Goal: Task Accomplishment & Management: Manage account settings

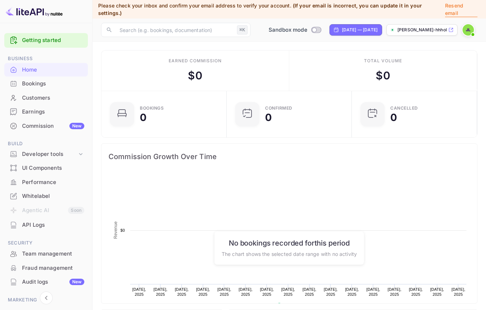
scroll to position [116, 121]
click at [307, 27] on input "Switch to Production mode" at bounding box center [314, 29] width 14 height 5
checkbox input "false"
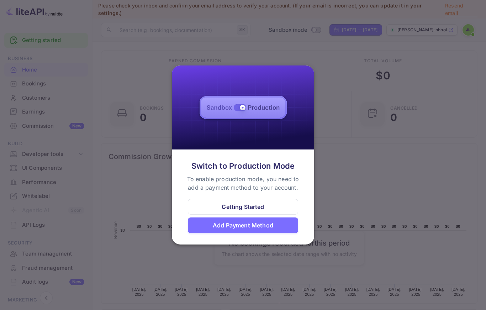
click at [273, 232] on div "Add Payment Method" at bounding box center [243, 225] width 110 height 16
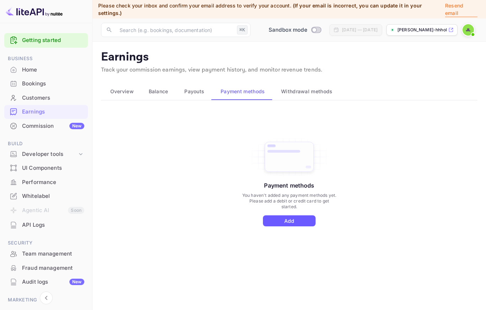
click at [278, 215] on button "Add" at bounding box center [289, 220] width 53 height 11
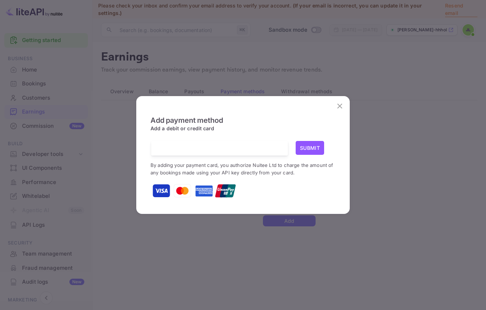
click at [308, 152] on button "Submit" at bounding box center [310, 148] width 28 height 14
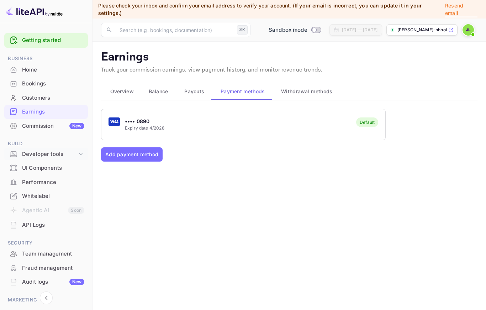
click at [81, 153] on icon at bounding box center [81, 154] width 4 height 2
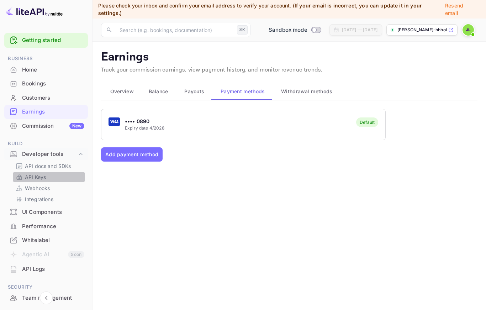
click at [38, 175] on p "API Keys" at bounding box center [35, 176] width 21 height 7
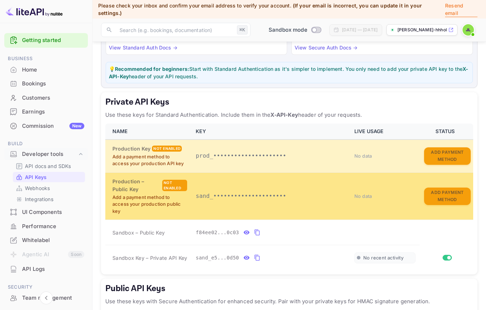
scroll to position [49, 0]
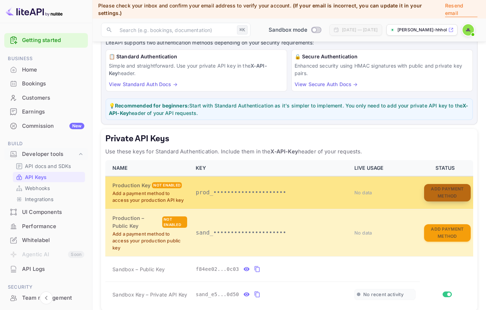
click at [446, 184] on button "Add Payment Method" at bounding box center [447, 192] width 47 height 17
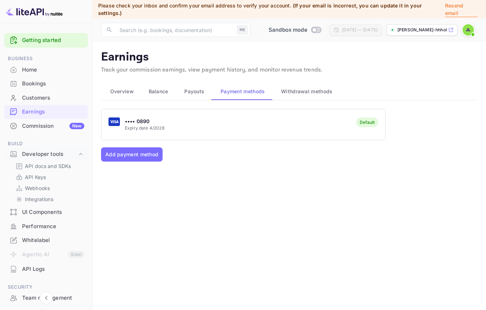
click at [203, 123] on div "•••• 0890 Expiry date 4/2028 Default" at bounding box center [243, 124] width 284 height 28
click at [31, 176] on p "API Keys" at bounding box center [35, 176] width 21 height 7
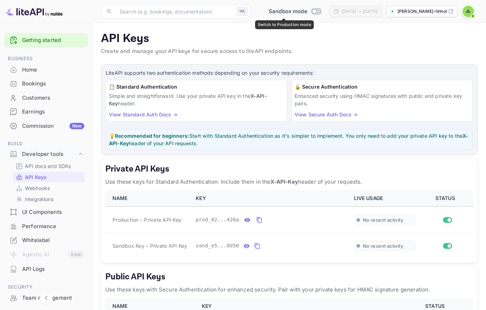
click at [307, 11] on input "Switch to Production mode" at bounding box center [314, 11] width 14 height 5
checkbox input "true"
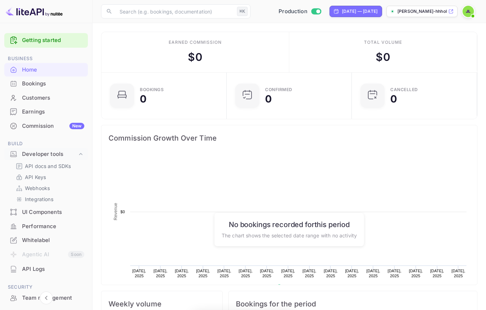
scroll to position [0, 0]
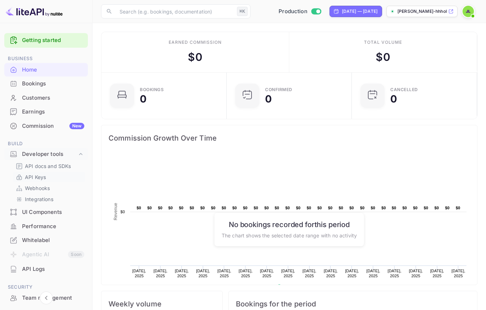
click at [39, 178] on p "API Keys" at bounding box center [35, 176] width 21 height 7
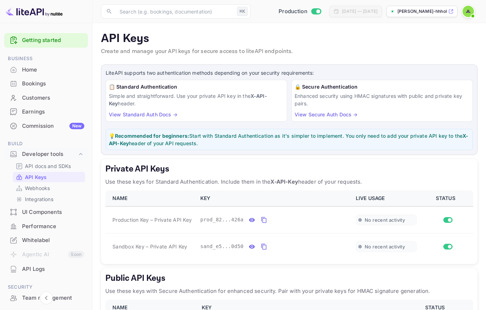
click at [47, 126] on div "Commission New" at bounding box center [53, 126] width 62 height 8
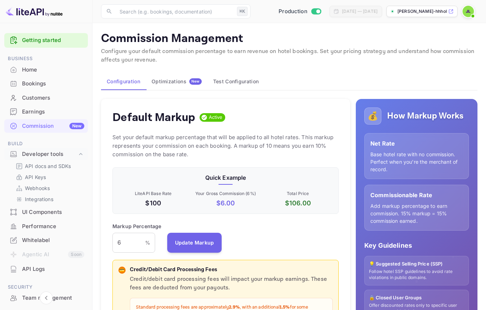
scroll to position [127, 226]
click at [36, 179] on div "API Keys" at bounding box center [49, 177] width 72 height 10
click at [37, 176] on p "API Keys" at bounding box center [35, 176] width 21 height 7
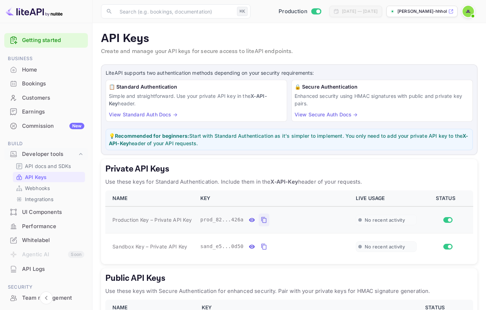
click at [264, 219] on icon "private api keys table" at bounding box center [264, 220] width 6 height 9
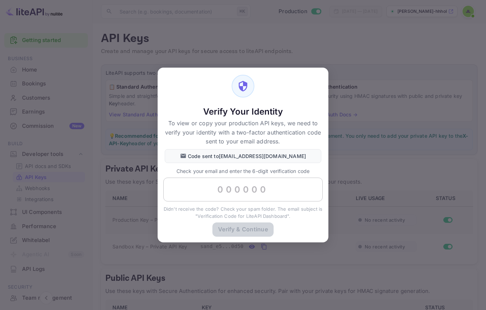
click at [270, 199] on input "text" at bounding box center [242, 189] width 159 height 24
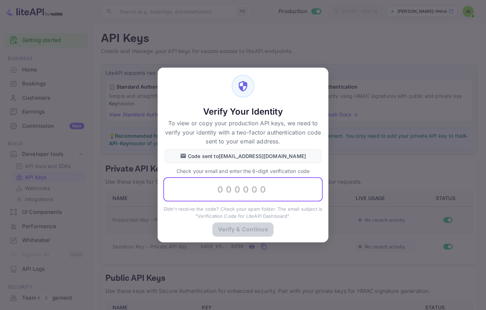
click at [272, 192] on input "text" at bounding box center [242, 189] width 159 height 24
paste input "830530"
type input "830530"
click at [260, 233] on button "Verify & Continue" at bounding box center [242, 229] width 61 height 14
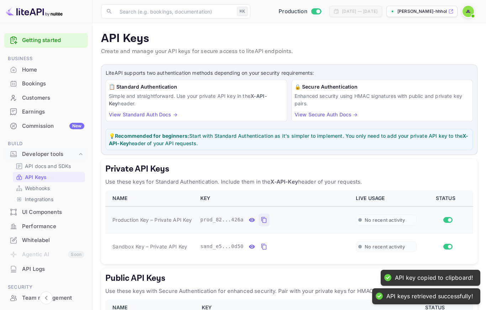
click at [264, 219] on icon "private api keys table" at bounding box center [264, 220] width 6 height 9
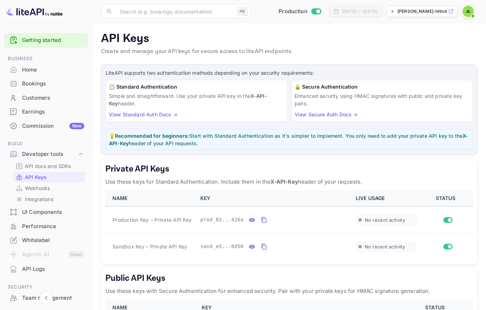
click at [35, 112] on div "Earnings" at bounding box center [53, 112] width 62 height 8
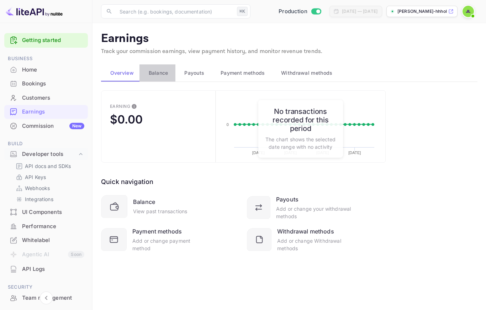
click at [154, 75] on span "Balance" at bounding box center [159, 73] width 20 height 9
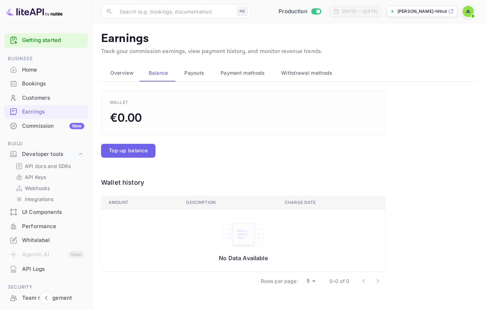
click at [129, 146] on button "Top-up balance" at bounding box center [128, 151] width 54 height 14
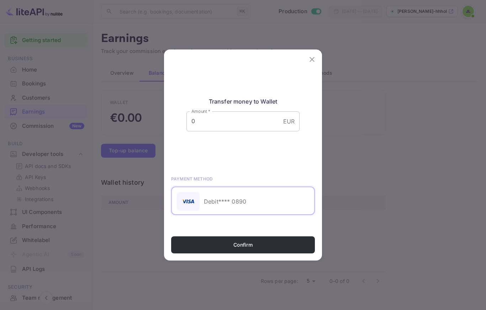
click at [220, 125] on input "0" at bounding box center [233, 121] width 94 height 20
type input "499"
click at [255, 251] on button "Confirm" at bounding box center [243, 244] width 144 height 17
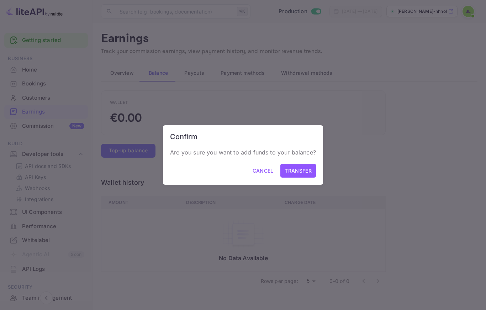
click at [298, 173] on button "Transfer" at bounding box center [297, 171] width 35 height 14
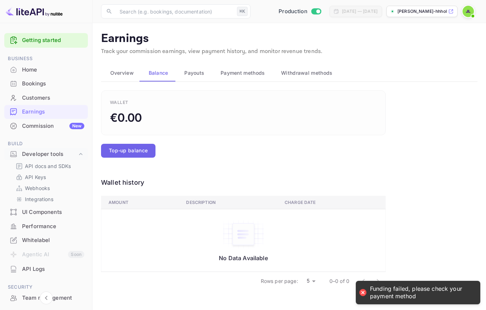
click at [133, 147] on button "Top-up balance" at bounding box center [128, 151] width 54 height 14
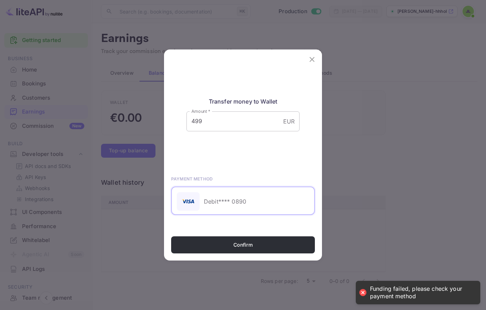
click at [248, 127] on input "499" at bounding box center [233, 121] width 94 height 20
type input "4"
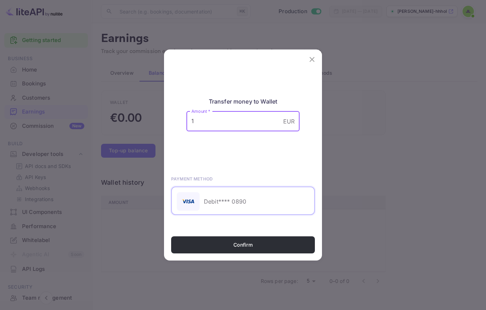
type input "1"
click at [243, 249] on button "Confirm" at bounding box center [243, 244] width 144 height 17
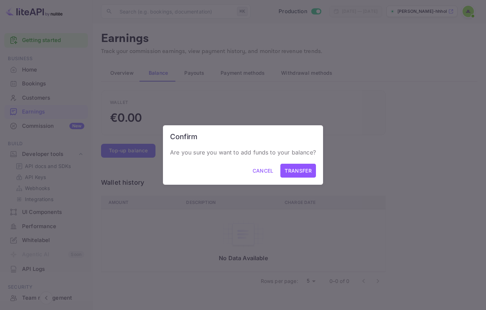
click at [296, 175] on button "Transfer" at bounding box center [297, 171] width 35 height 14
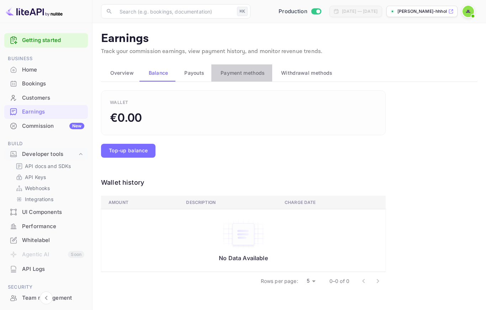
click at [242, 71] on span "Payment methods" at bounding box center [243, 73] width 44 height 9
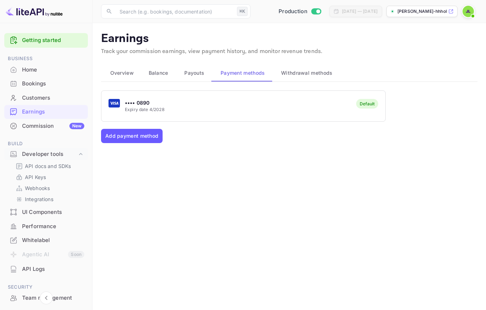
click at [131, 136] on button "Add payment method" at bounding box center [132, 136] width 62 height 14
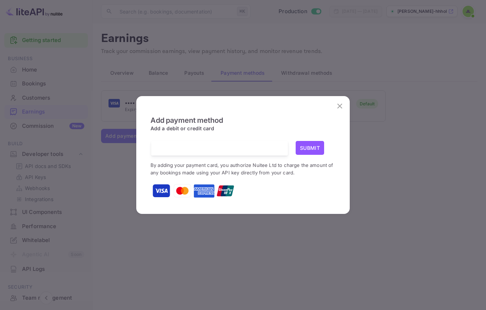
click at [184, 161] on div "Submit By adding your payment card, you authorize Nuitee Ltd to charge the amou…" at bounding box center [242, 170] width 185 height 59
click at [309, 150] on button "Submit" at bounding box center [310, 148] width 28 height 14
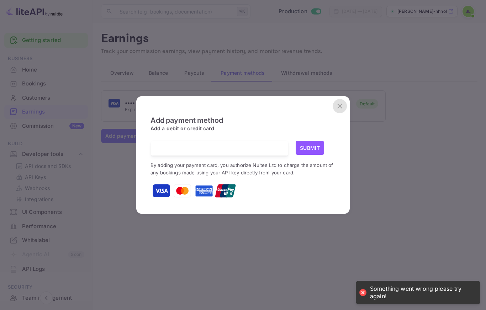
click at [340, 108] on icon "close" at bounding box center [339, 106] width 5 height 5
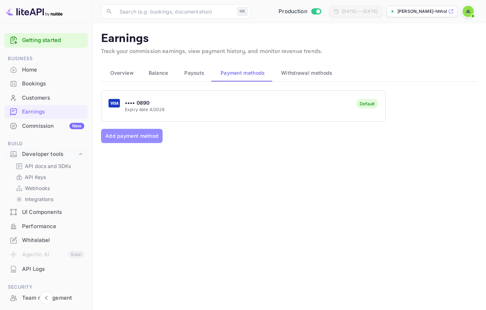
click at [148, 140] on button "Add payment method" at bounding box center [132, 136] width 62 height 14
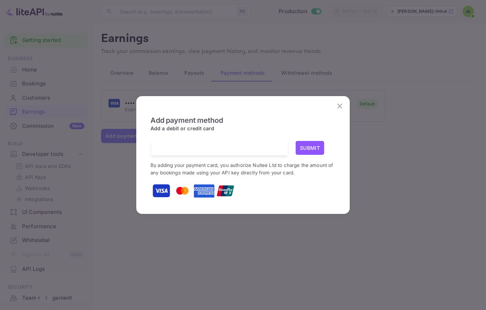
click at [309, 151] on button "Submit" at bounding box center [310, 148] width 28 height 14
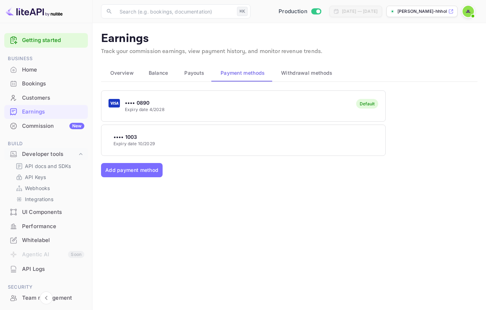
click at [153, 74] on span "Balance" at bounding box center [159, 73] width 20 height 9
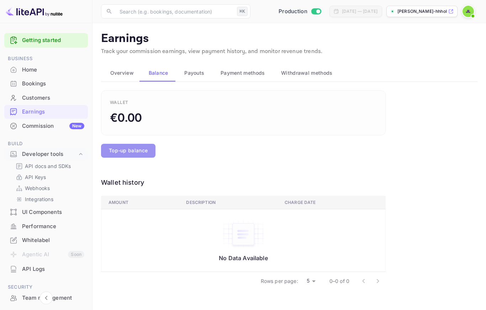
click at [128, 147] on button "Top-up balance" at bounding box center [128, 151] width 54 height 14
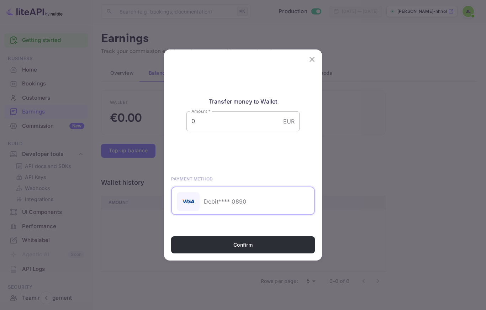
click at [220, 124] on input "0" at bounding box center [233, 121] width 94 height 20
type input "1"
click at [226, 205] on div "Debit **** 0890" at bounding box center [225, 201] width 42 height 10
click at [201, 209] on div "Debit **** 0890" at bounding box center [225, 200] width 51 height 17
click at [187, 208] on img at bounding box center [188, 201] width 12 height 13
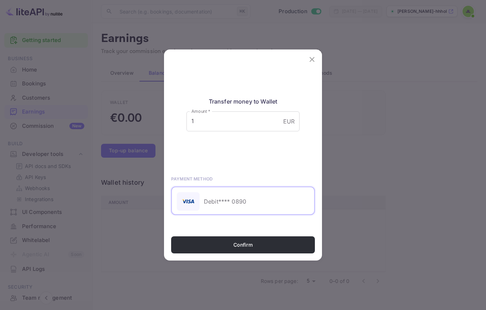
click at [243, 250] on button "Confirm" at bounding box center [243, 244] width 144 height 17
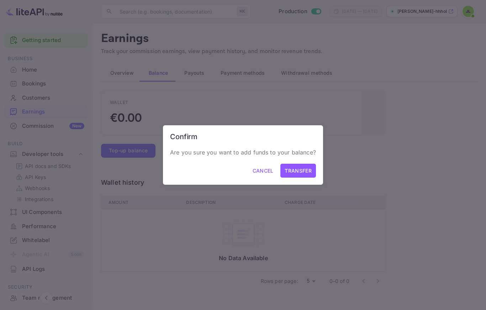
click at [297, 177] on button "Transfer" at bounding box center [297, 171] width 35 height 14
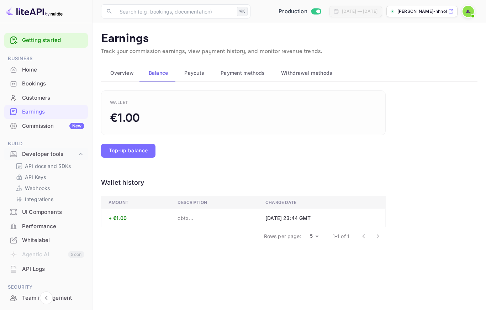
click at [230, 76] on span "Payment methods" at bounding box center [243, 73] width 44 height 9
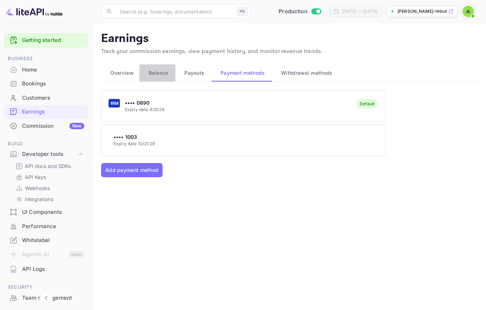
click at [158, 75] on span "Balance" at bounding box center [159, 73] width 20 height 9
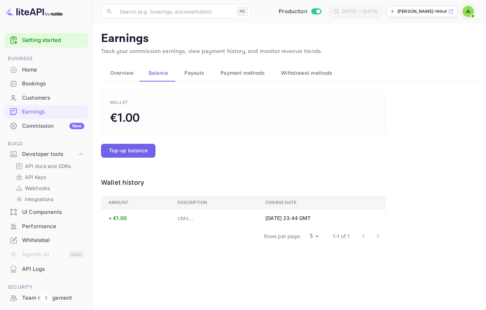
click at [125, 145] on button "Top-up balance" at bounding box center [128, 151] width 54 height 14
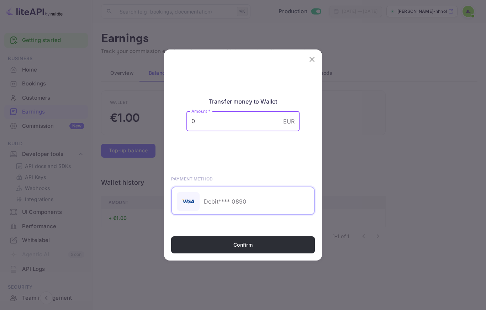
click at [222, 131] on input "0" at bounding box center [233, 121] width 94 height 20
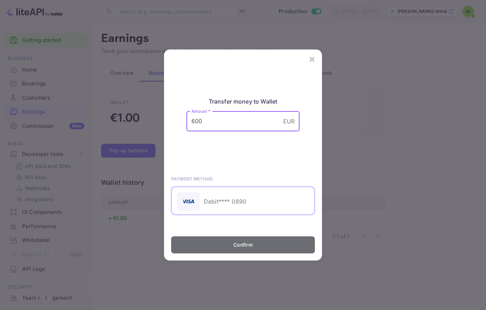
type input "600"
click at [274, 253] on button "Confirm" at bounding box center [243, 244] width 144 height 17
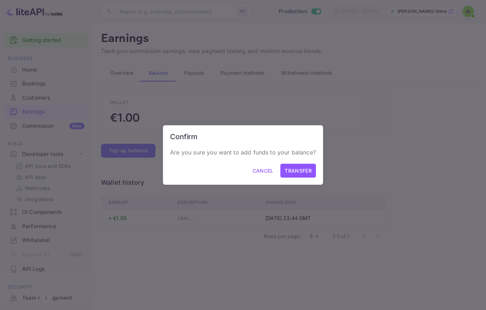
click at [305, 173] on button "Transfer" at bounding box center [297, 171] width 35 height 14
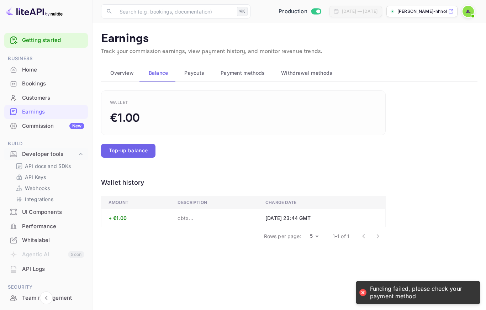
click at [129, 150] on button "Top-up balance" at bounding box center [128, 151] width 54 height 14
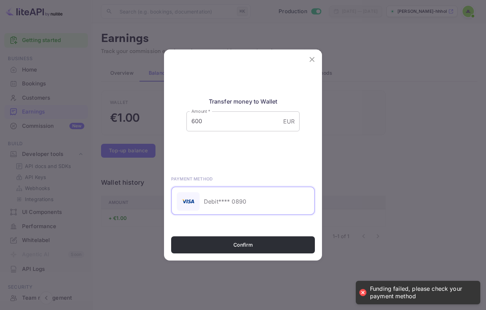
click at [231, 125] on input "600" at bounding box center [233, 121] width 94 height 20
type input "60"
click at [265, 250] on button "Confirm" at bounding box center [243, 244] width 144 height 17
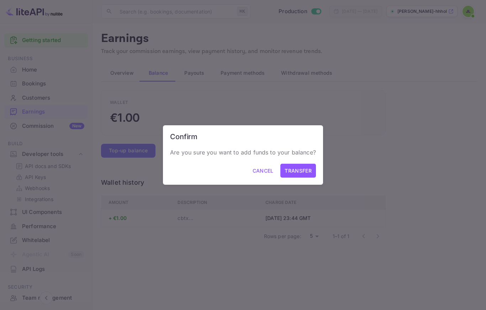
click at [303, 174] on button "Transfer" at bounding box center [297, 171] width 35 height 14
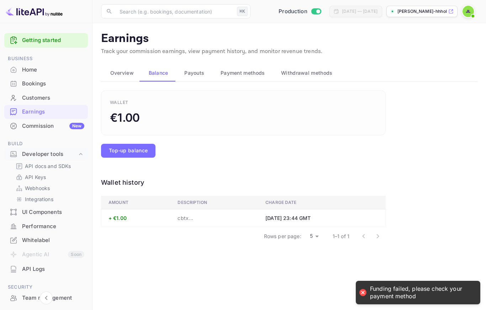
click at [237, 71] on span "Payment methods" at bounding box center [243, 73] width 44 height 9
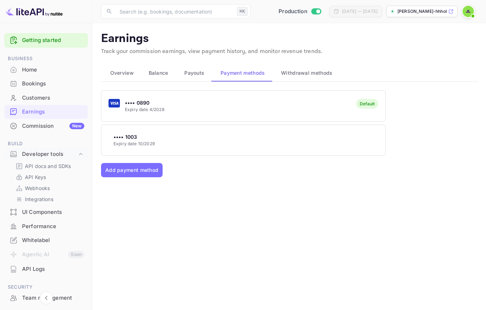
click at [161, 147] on div "•••• 1003 Expiry date 10/2029" at bounding box center [243, 140] width 284 height 28
click at [155, 173] on p "Make as primary card" at bounding box center [148, 175] width 65 height 14
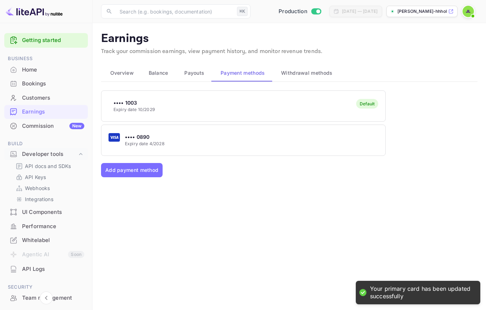
click at [236, 204] on div "•••• 1003 Expiry date 10/2029 Default •••• 0890 Expiry date 4/2028 Add payment …" at bounding box center [289, 170] width 376 height 160
click at [155, 71] on span "Balance" at bounding box center [159, 73] width 20 height 9
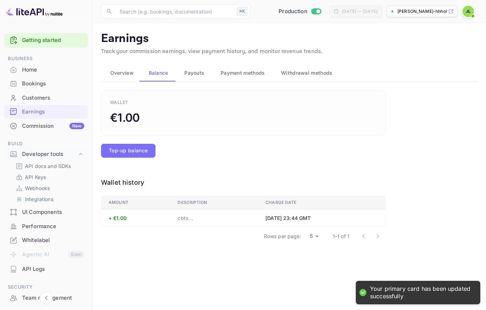
click at [140, 159] on div "Wallet €1.00 Top-up balance Wallet history Amount Description Charge date + €1.…" at bounding box center [243, 167] width 285 height 155
click at [139, 148] on button "Top-up balance" at bounding box center [128, 151] width 54 height 14
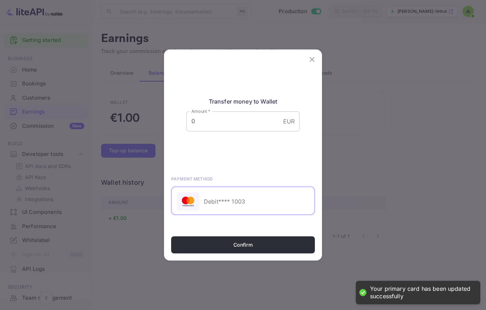
click at [216, 126] on input "0" at bounding box center [233, 121] width 94 height 20
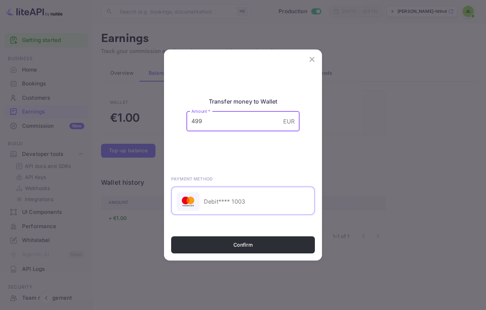
type input "499"
click at [261, 249] on button "Confirm" at bounding box center [243, 244] width 144 height 17
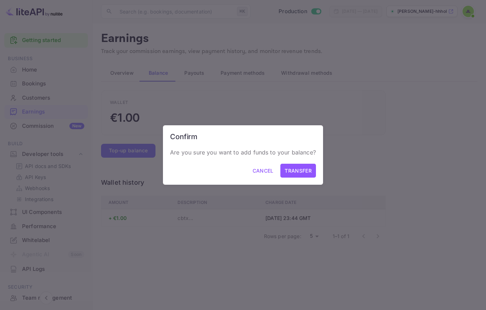
click at [307, 172] on button "Transfer" at bounding box center [297, 171] width 35 height 14
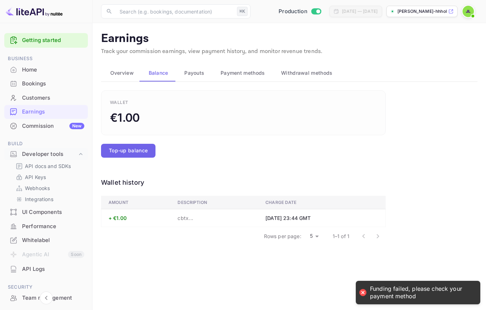
click at [140, 156] on button "Top-up balance" at bounding box center [128, 151] width 54 height 14
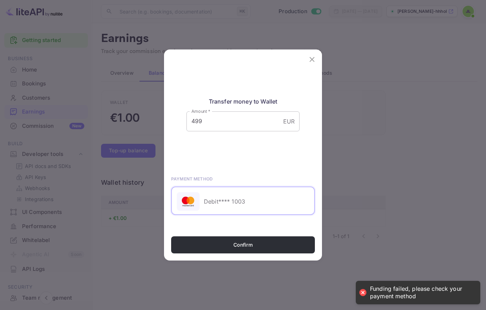
click at [222, 124] on input "499" at bounding box center [233, 121] width 94 height 20
type input "4"
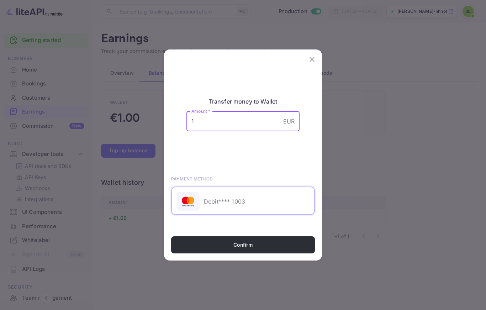
type input "1"
click at [270, 251] on button "Confirm" at bounding box center [243, 244] width 144 height 17
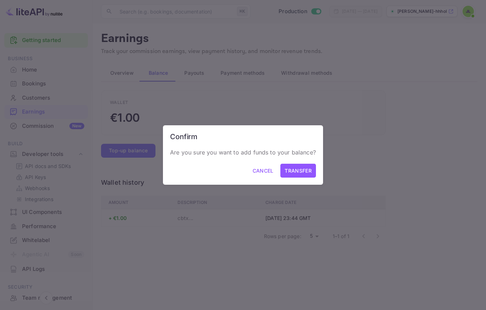
click at [297, 177] on button "Transfer" at bounding box center [297, 171] width 35 height 14
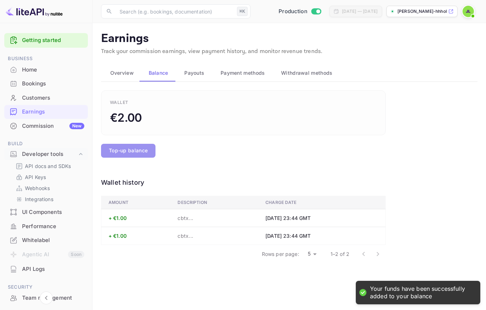
click at [136, 152] on button "Top-up balance" at bounding box center [128, 151] width 54 height 14
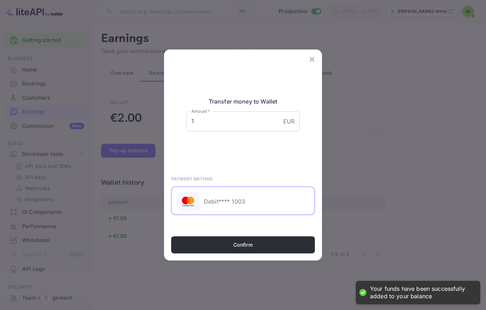
click at [230, 115] on div "Transfer money to Wallet Amount   * 1 EUR Amount   *" at bounding box center [242, 93] width 113 height 76
click at [232, 137] on div "Transfer money to Wallet Amount   * 1 EUR Amount   * PAYMENT METHOD Debit **** …" at bounding box center [243, 145] width 158 height 181
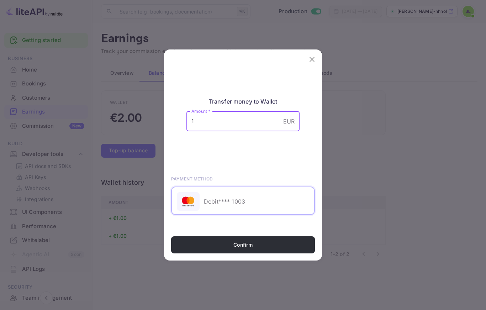
click at [233, 127] on input "1" at bounding box center [233, 121] width 94 height 20
click at [233, 125] on input "1" at bounding box center [233, 121] width 94 height 20
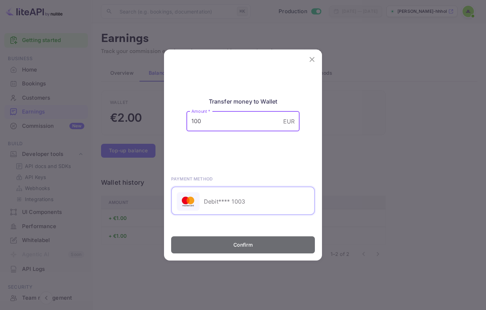
type input "100"
click at [271, 248] on button "Confirm" at bounding box center [243, 244] width 144 height 17
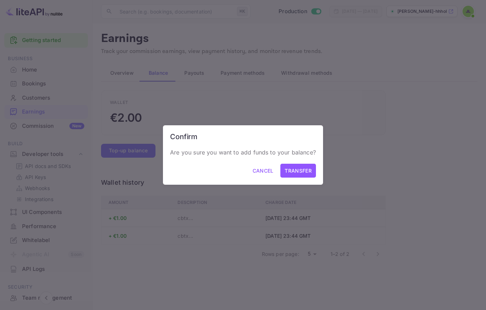
click at [295, 177] on button "Transfer" at bounding box center [297, 171] width 35 height 14
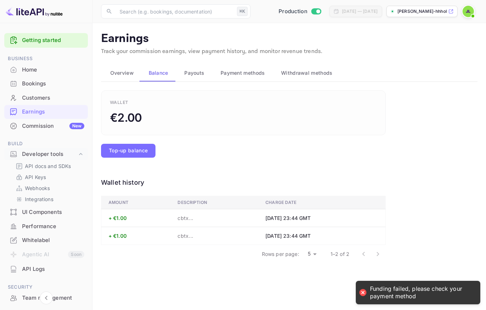
click at [283, 164] on div "Wallet €2.00 Top-up balance Wallet history Amount Description Charge date + €1.…" at bounding box center [243, 176] width 285 height 173
click at [156, 152] on div "Top-up balance" at bounding box center [243, 146] width 285 height 22
click at [150, 151] on button "Top-up balance" at bounding box center [128, 151] width 54 height 14
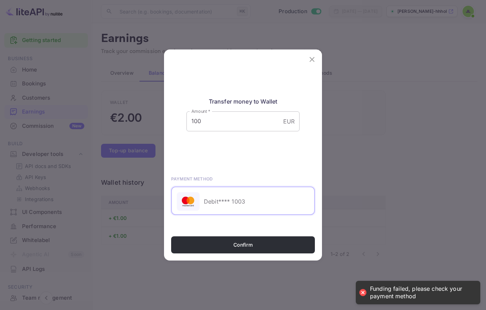
click at [227, 123] on input "100" at bounding box center [233, 121] width 94 height 20
type input "1"
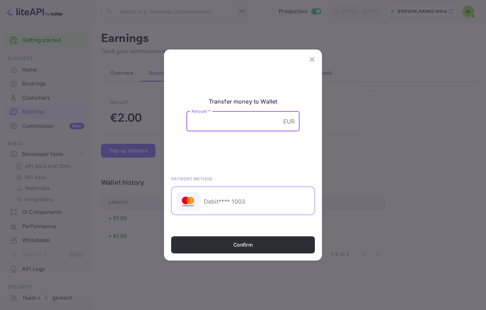
type input "5"
type input "9"
click at [272, 244] on button "Confirm" at bounding box center [243, 244] width 144 height 17
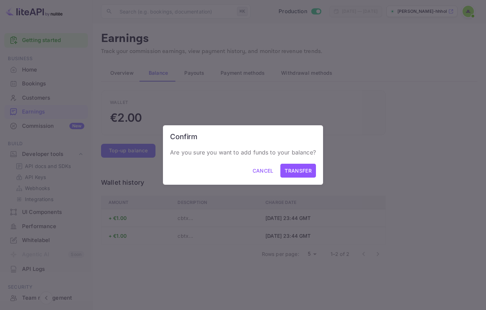
click at [295, 177] on button "Transfer" at bounding box center [297, 171] width 35 height 14
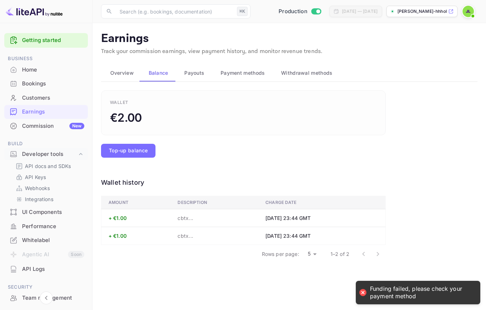
click at [135, 141] on div "Top-up balance" at bounding box center [243, 146] width 285 height 22
click at [133, 149] on button "Top-up balance" at bounding box center [128, 151] width 54 height 14
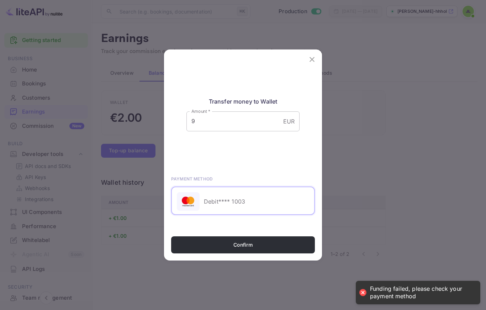
click at [234, 123] on input "9" at bounding box center [233, 121] width 94 height 20
type input "1"
click at [271, 252] on button "Confirm" at bounding box center [243, 244] width 144 height 17
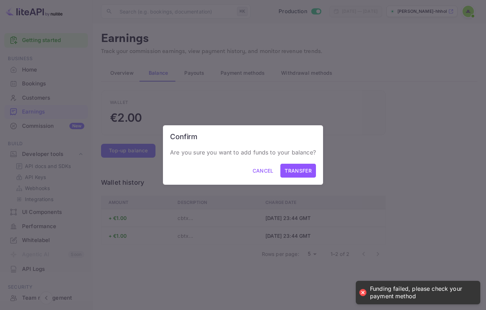
click at [301, 174] on button "Transfer" at bounding box center [297, 171] width 35 height 14
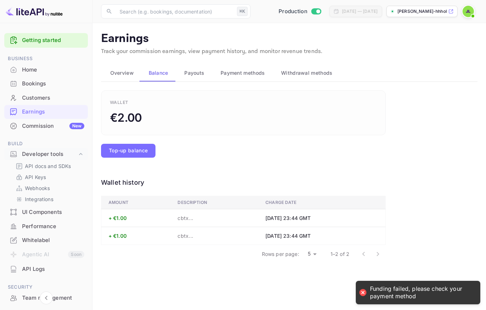
click at [227, 156] on div "Top-up balance" at bounding box center [243, 146] width 285 height 22
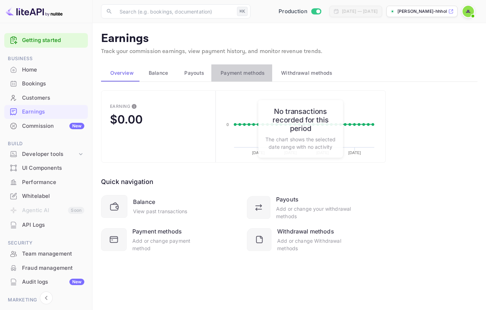
click at [237, 73] on span "Payment methods" at bounding box center [243, 73] width 44 height 9
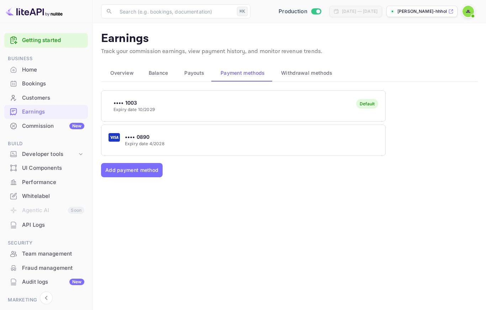
click at [202, 138] on div "•••• 0890 Expiry date 4/2028" at bounding box center [243, 140] width 284 height 28
click at [169, 177] on p "Make as primary card" at bounding box center [148, 175] width 65 height 14
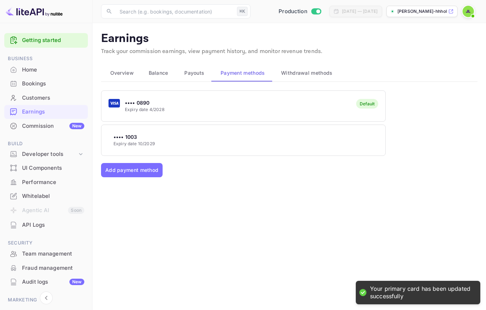
click at [248, 207] on div "•••• 0890 Expiry date 4/2028 Default •••• 1003 Expiry date 10/2029 Add payment …" at bounding box center [289, 170] width 376 height 160
click at [316, 72] on span "Withdrawal methods" at bounding box center [306, 73] width 51 height 9
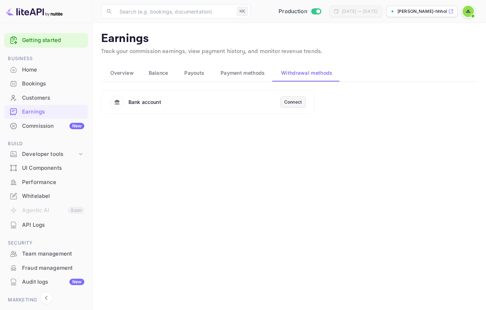
click at [250, 74] on span "Payment methods" at bounding box center [243, 73] width 44 height 9
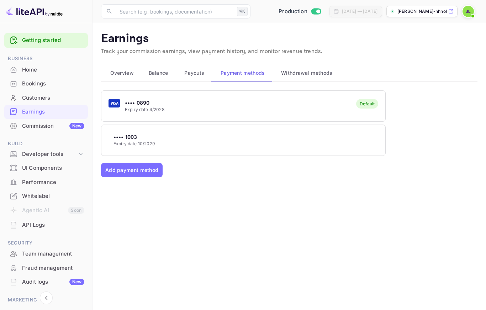
click at [254, 204] on div "•••• 0890 Expiry date 4/2028 Default •••• 1003 Expiry date 10/2029 Add payment …" at bounding box center [289, 170] width 376 height 160
click at [251, 168] on div "Add payment method" at bounding box center [289, 170] width 376 height 14
click at [32, 224] on div "API Logs" at bounding box center [53, 225] width 62 height 8
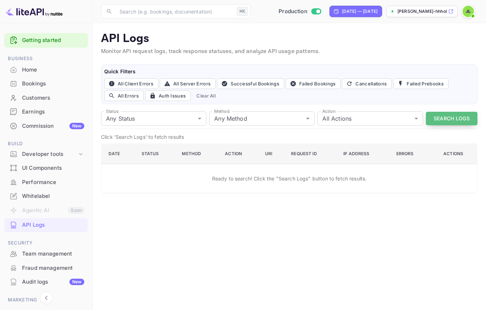
click at [451, 120] on button "Search Logs" at bounding box center [452, 119] width 52 height 14
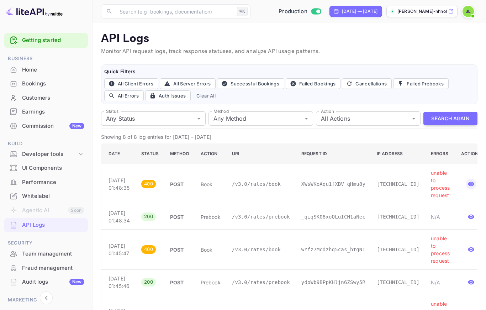
click at [466, 184] on button "button" at bounding box center [471, 184] width 11 height 11
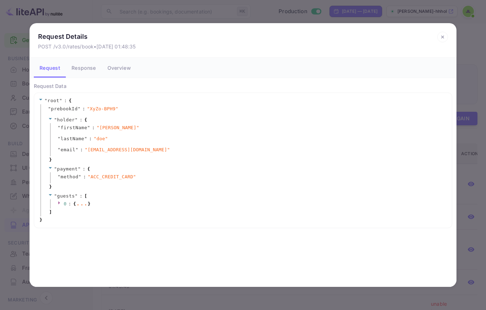
click at [468, 189] on div "Request Details POST /v3.0/rates/book • Sep 19, 2025 01:48:35 Request Response …" at bounding box center [243, 155] width 486 height 310
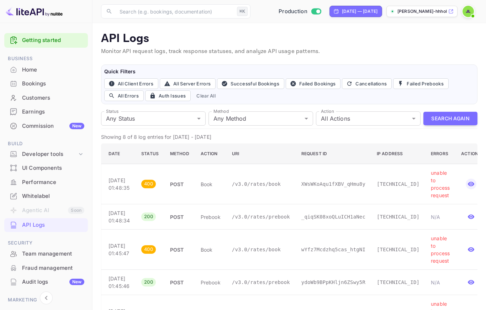
click at [467, 181] on icon "button" at bounding box center [470, 183] width 7 height 7
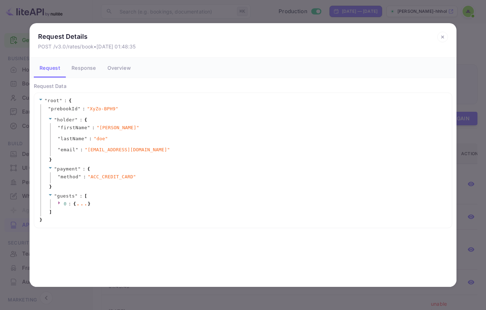
click at [468, 220] on div "Request Details POST /v3.0/rates/book • Sep 19, 2025 01:48:35 Request Response …" at bounding box center [243, 155] width 486 height 310
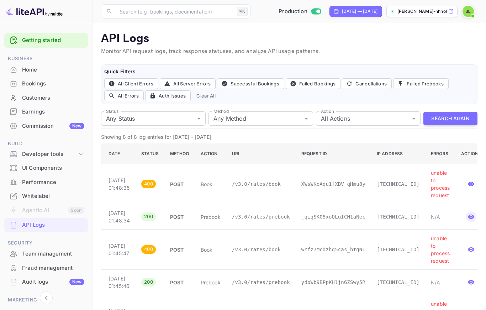
click at [470, 217] on icon "button" at bounding box center [470, 216] width 7 height 7
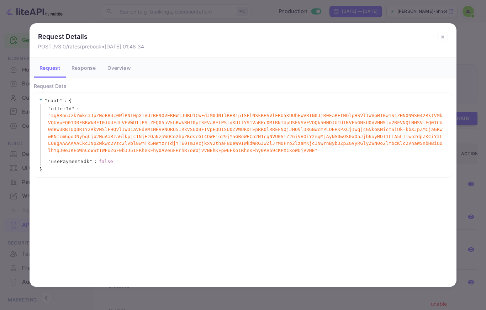
click at [459, 233] on div "Request Details POST /v3.0/rates/prebook • Sep 19, 2025 01:48:34 Request Respon…" at bounding box center [243, 155] width 486 height 310
